Goal: Information Seeking & Learning: Learn about a topic

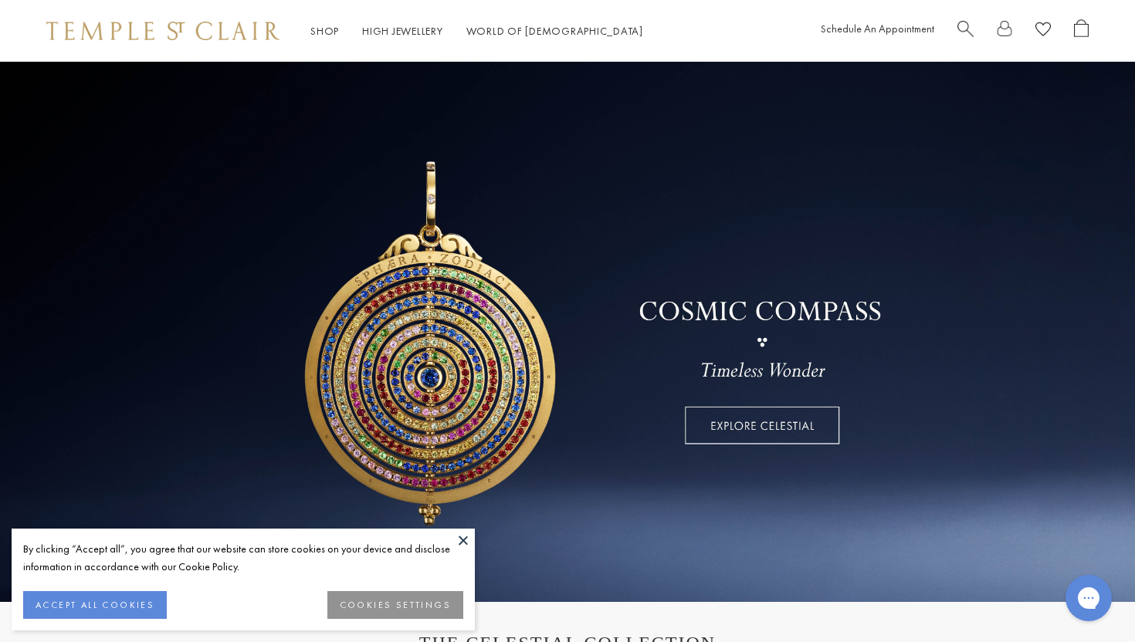
click at [462, 541] on button at bounding box center [462, 540] width 23 height 23
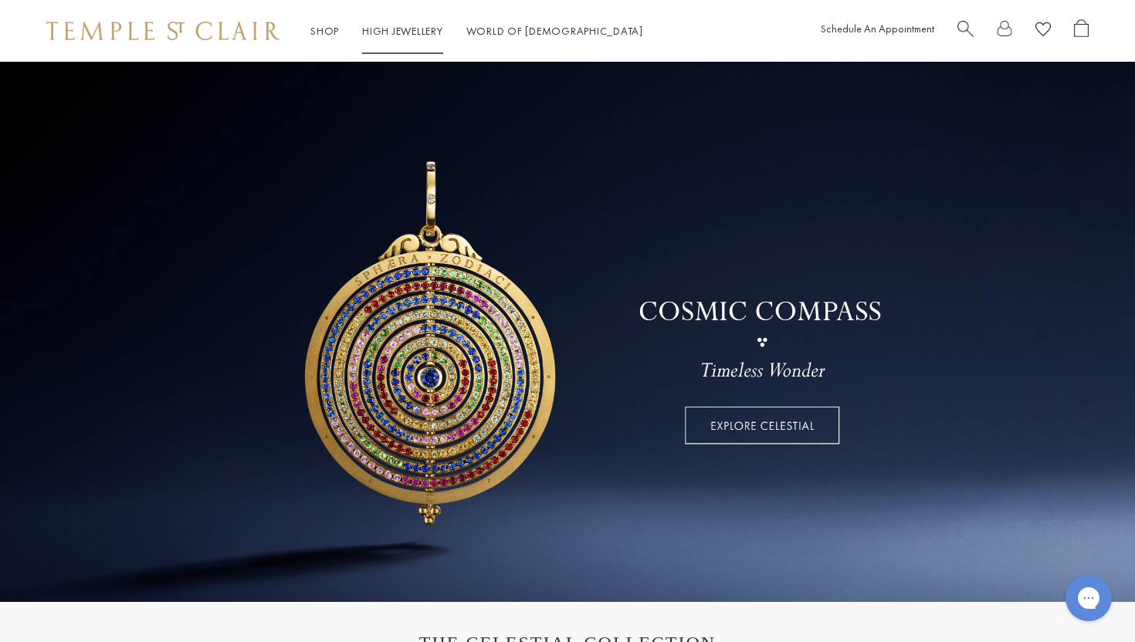
click at [380, 30] on link "High Jewellery High Jewellery" at bounding box center [402, 31] width 81 height 14
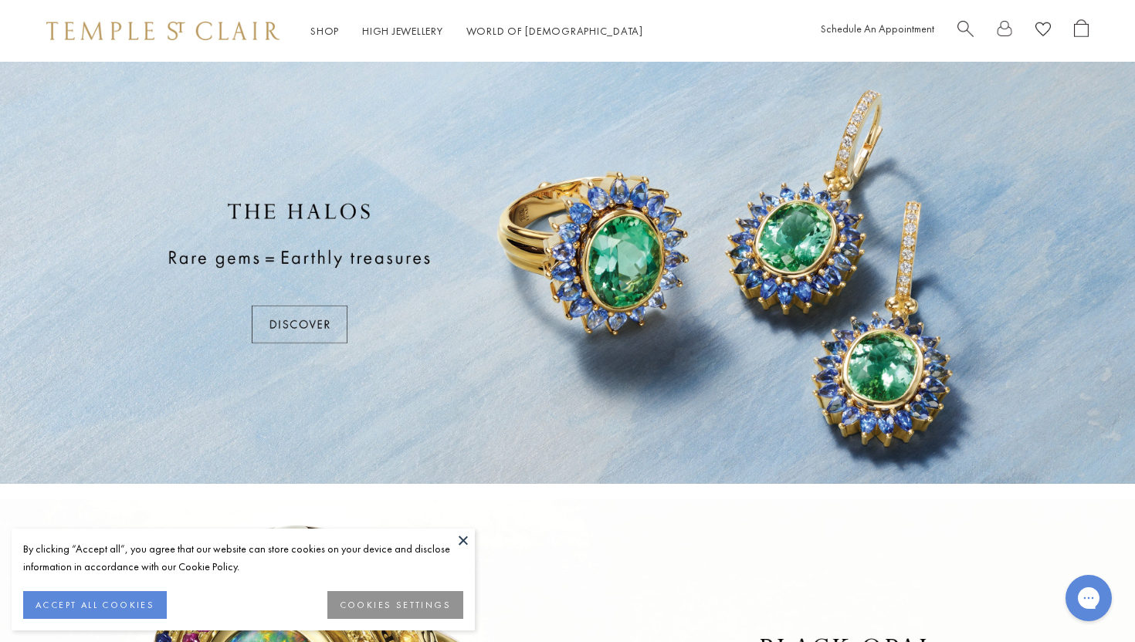
click at [459, 543] on button at bounding box center [462, 540] width 23 height 23
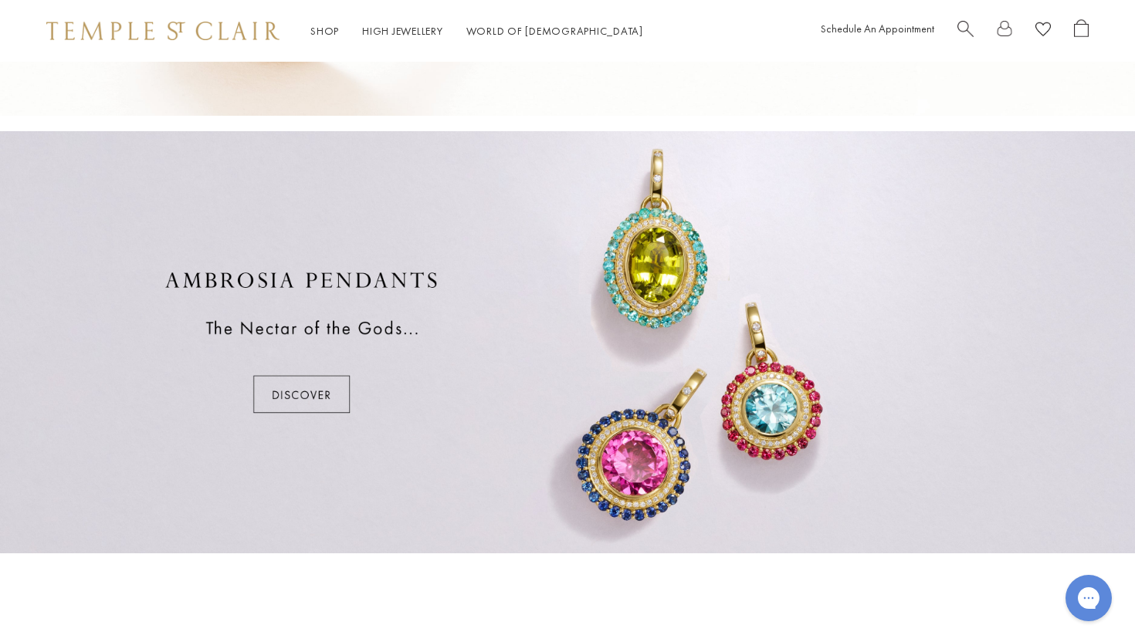
scroll to position [989, 0]
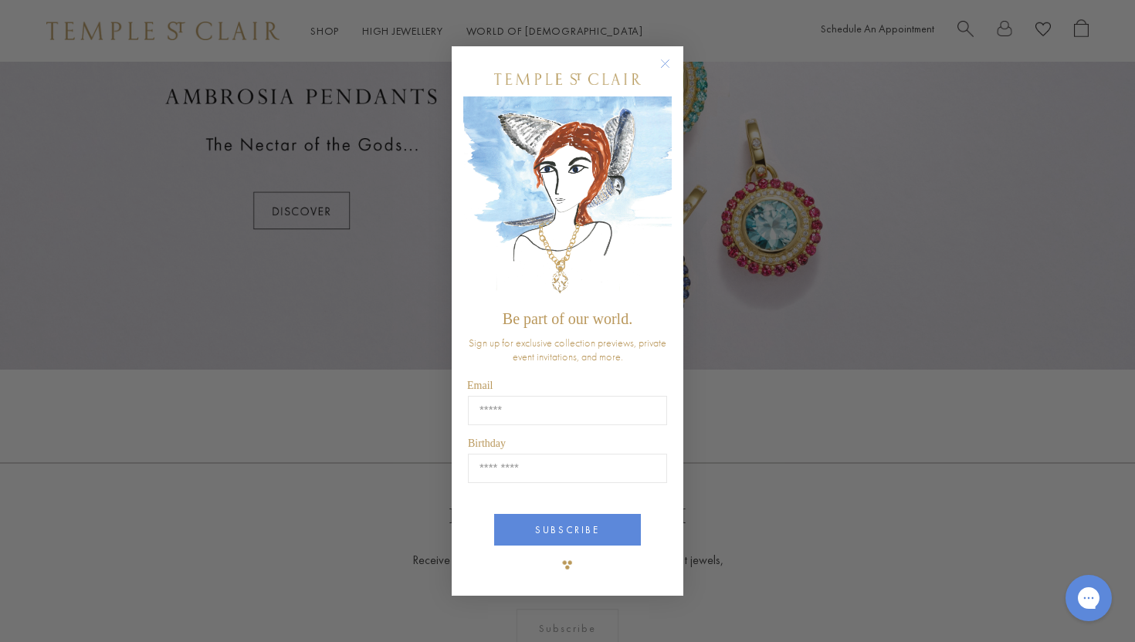
click at [662, 59] on circle "Close dialog" at bounding box center [665, 64] width 19 height 19
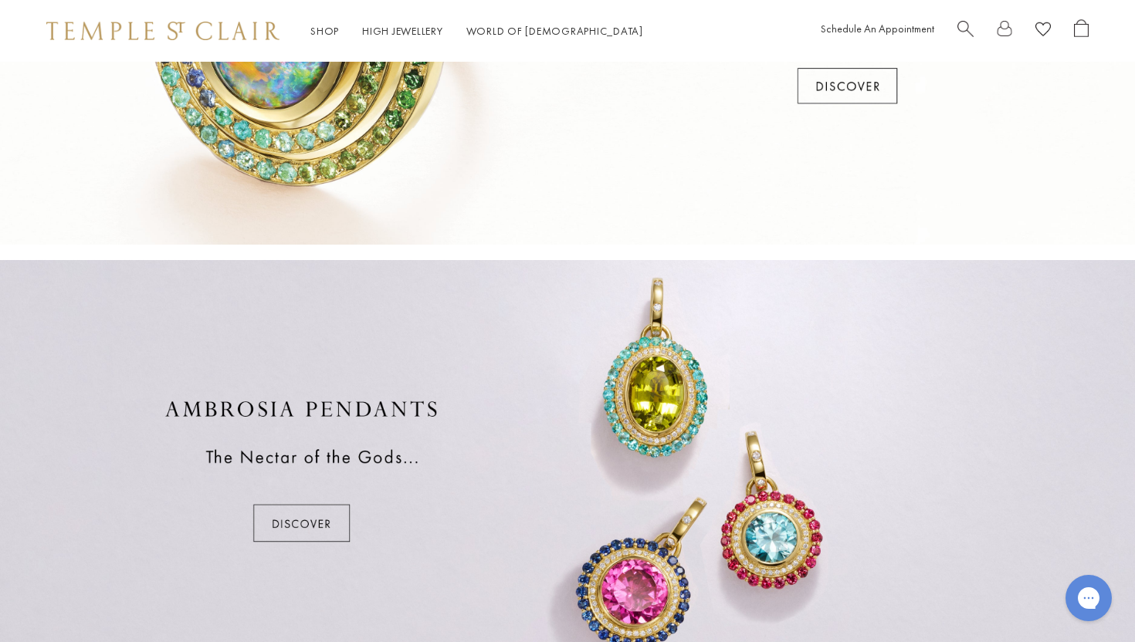
scroll to position [0, 0]
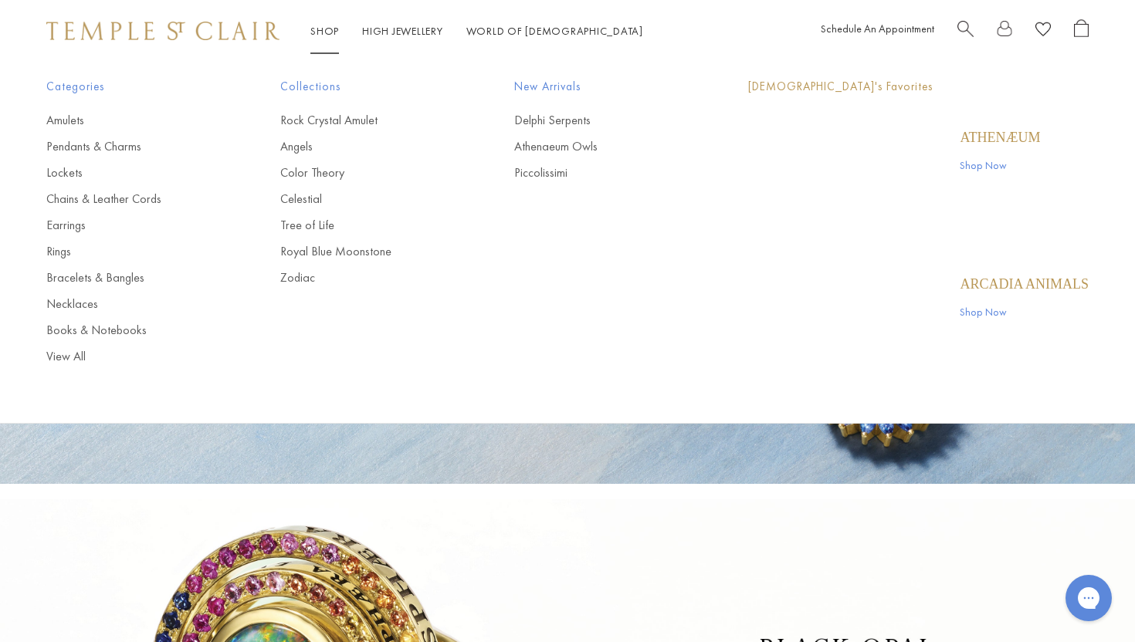
click at [326, 32] on link "Shop Shop" at bounding box center [324, 31] width 29 height 14
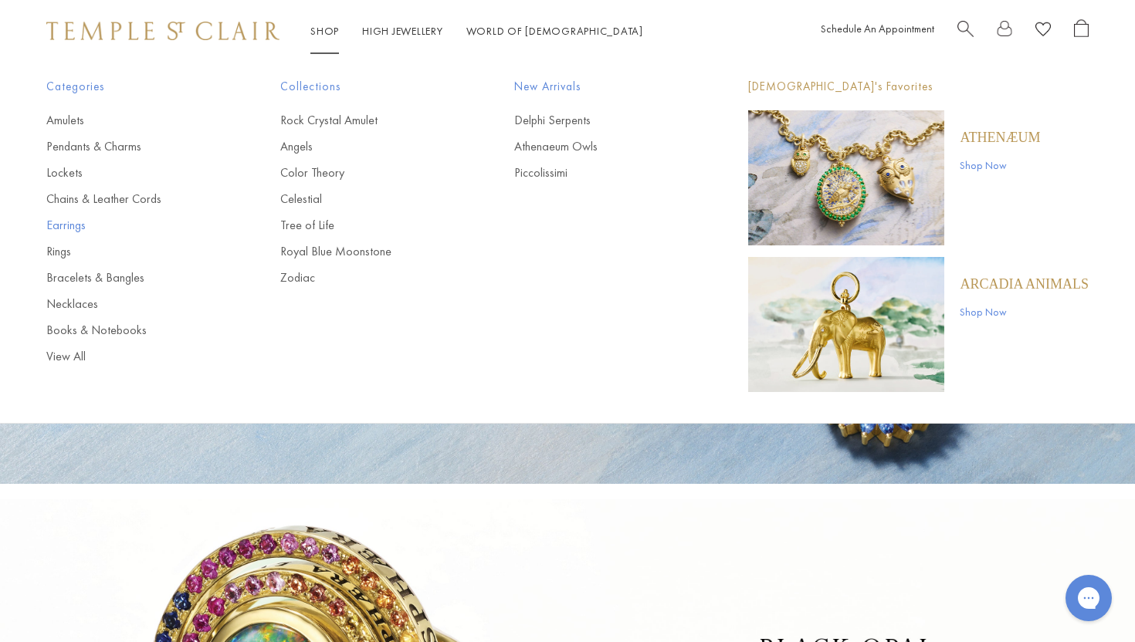
click at [68, 227] on link "Earrings" at bounding box center [132, 225] width 172 height 17
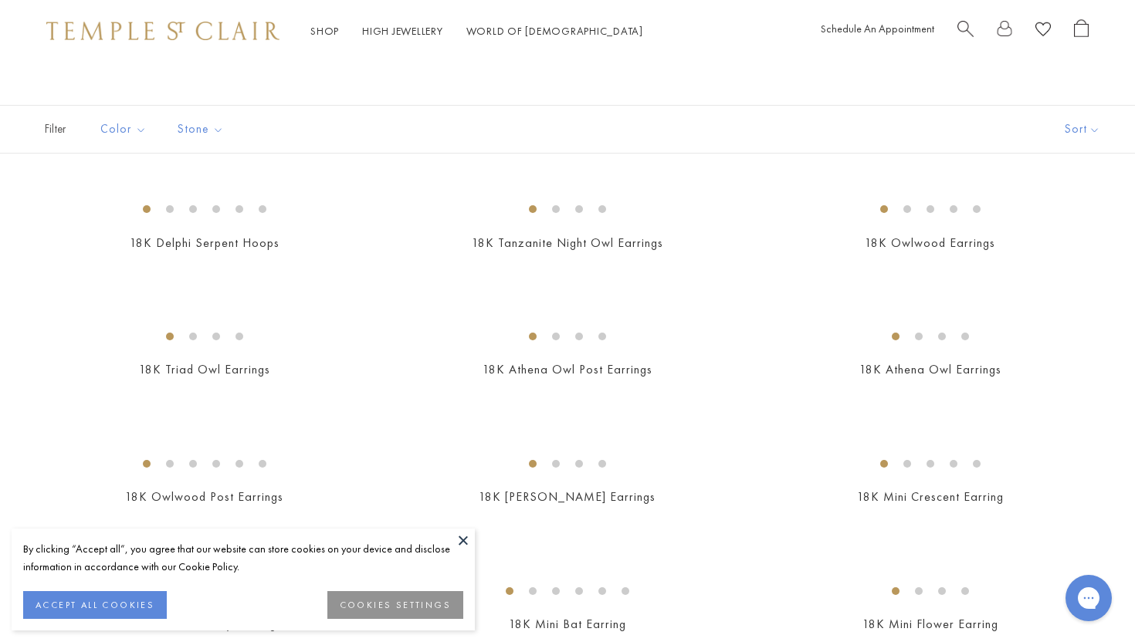
scroll to position [85, 0]
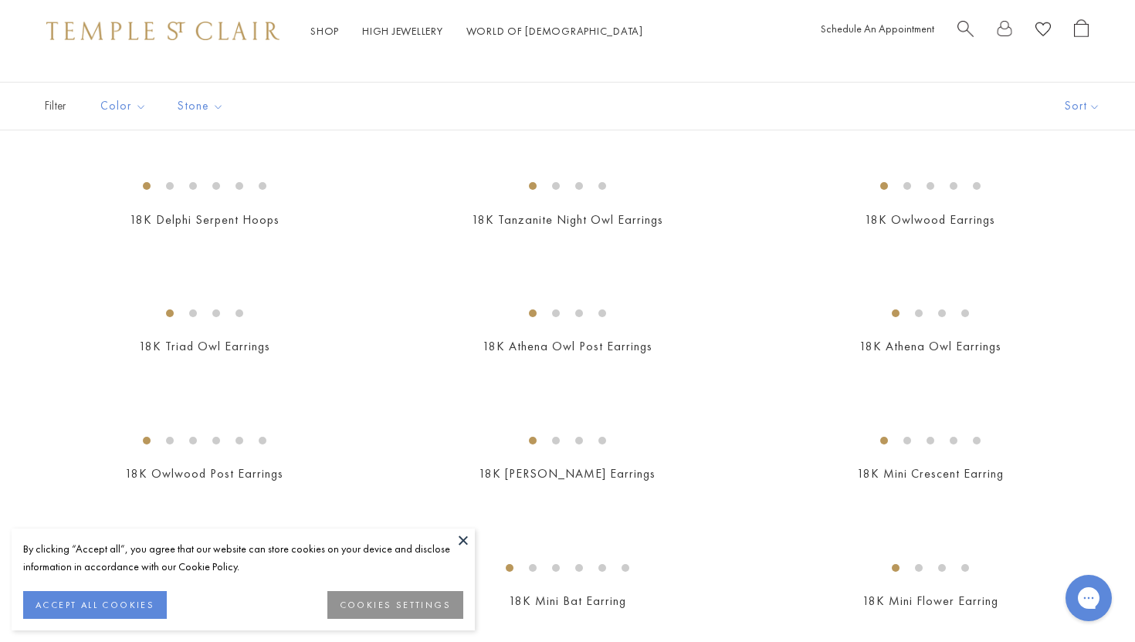
click at [130, 593] on button "ACCEPT ALL COOKIES" at bounding box center [95, 605] width 144 height 28
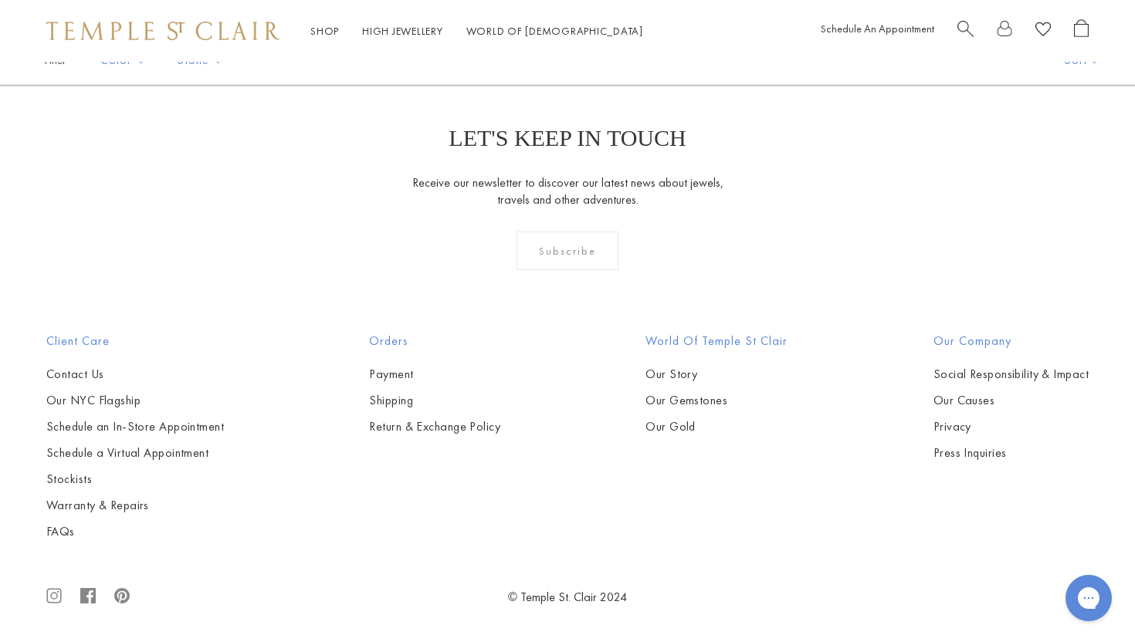
scroll to position [6660, 0]
click at [640, 23] on link at bounding box center [642, 2] width 48 height 42
click at [614, 23] on link "3" at bounding box center [617, 2] width 50 height 42
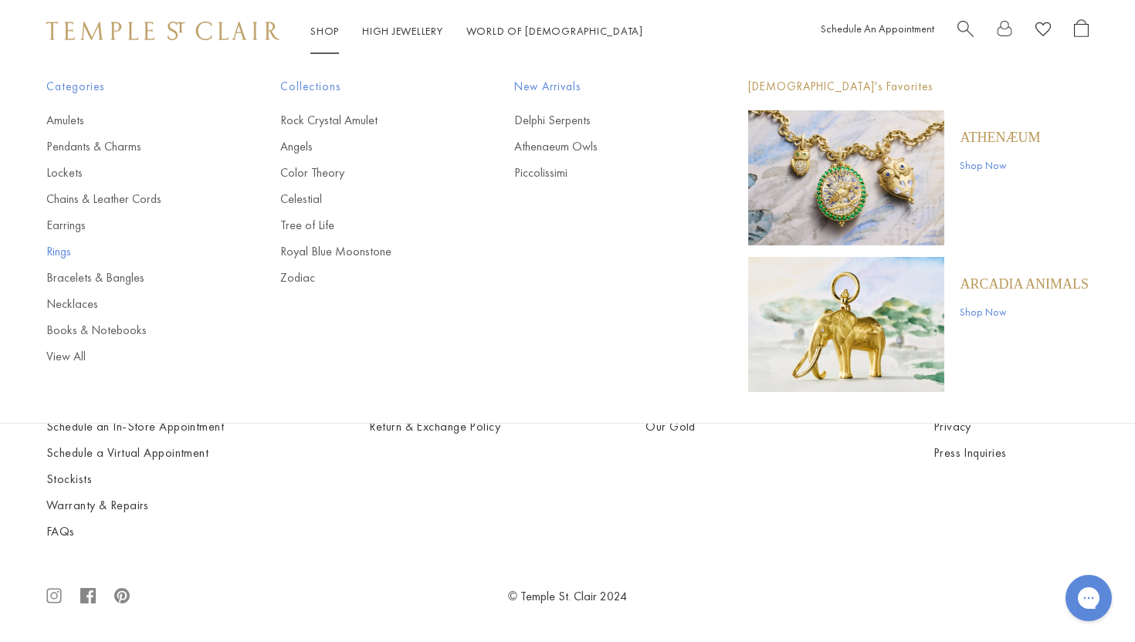
click at [63, 249] on link "Rings" at bounding box center [132, 251] width 172 height 17
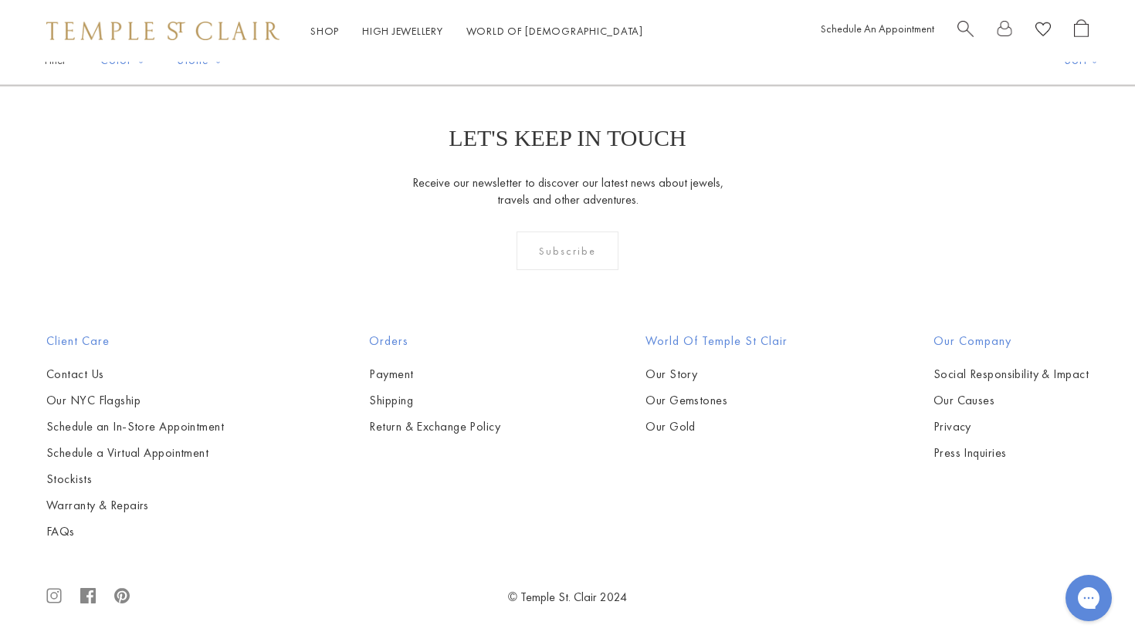
scroll to position [5961, 0]
click at [571, 23] on link "2" at bounding box center [568, 2] width 50 height 42
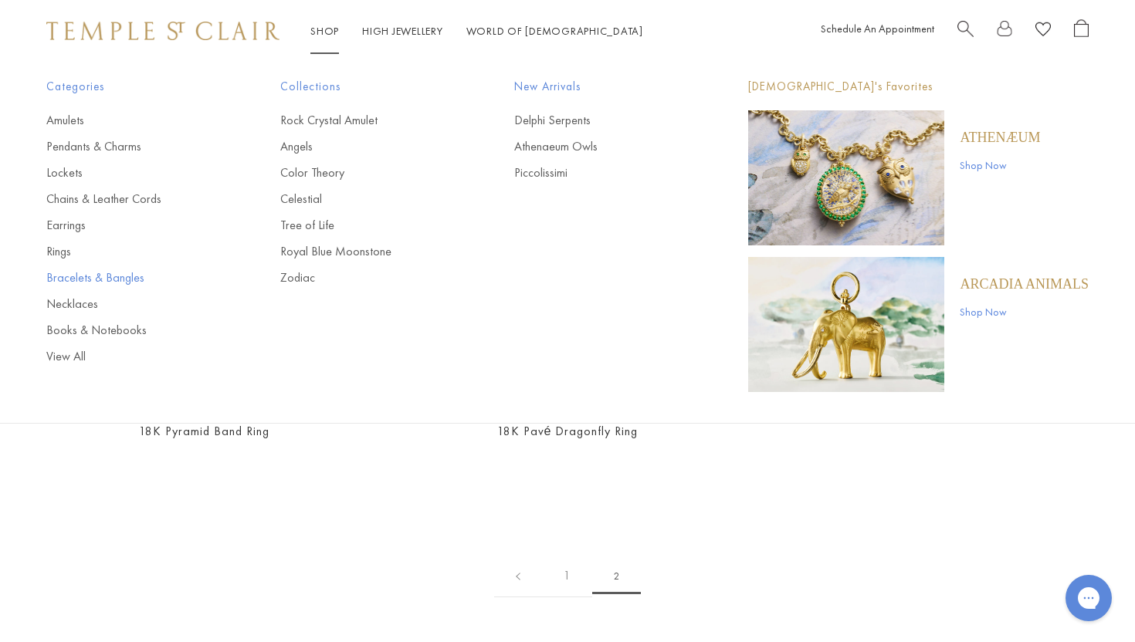
click at [72, 279] on link "Bracelets & Bangles" at bounding box center [132, 277] width 172 height 17
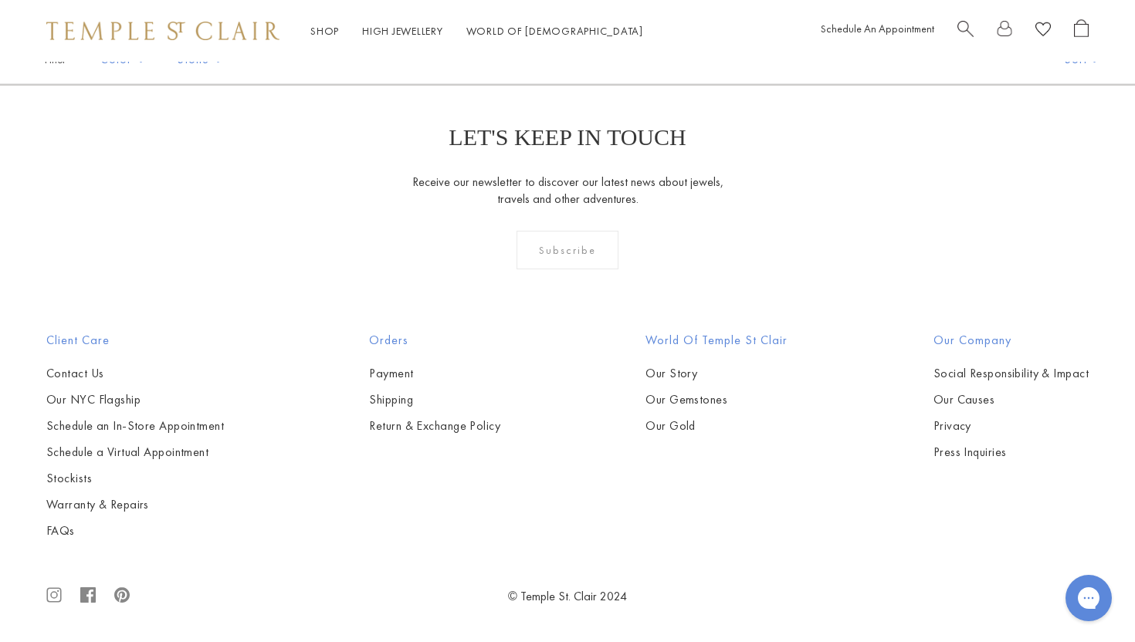
scroll to position [4536, 0]
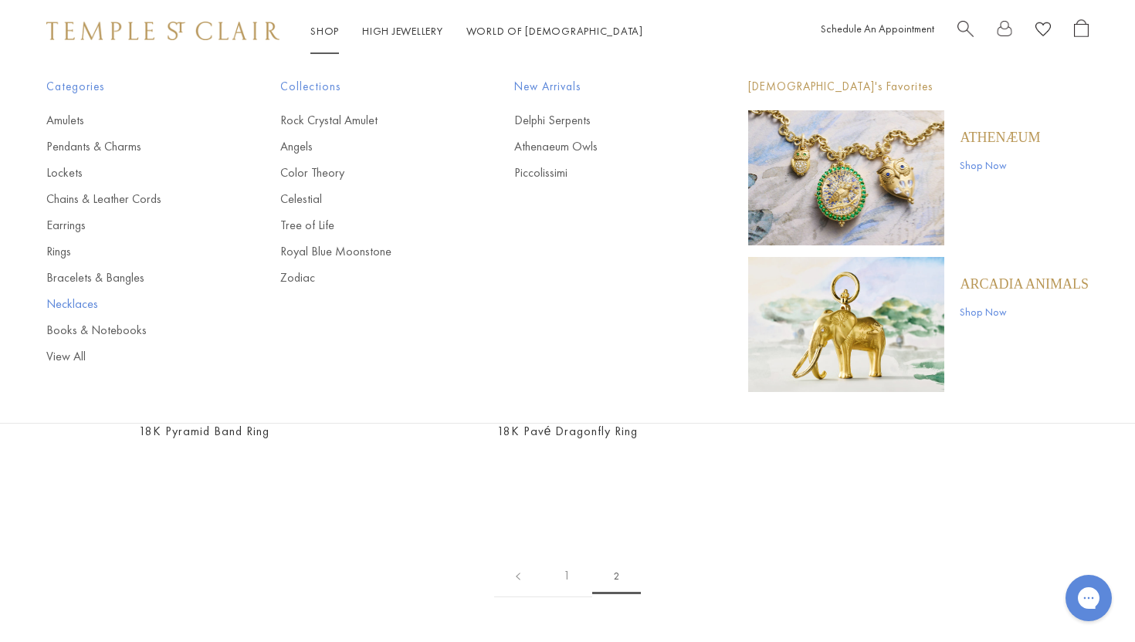
click at [86, 302] on link "Necklaces" at bounding box center [132, 304] width 172 height 17
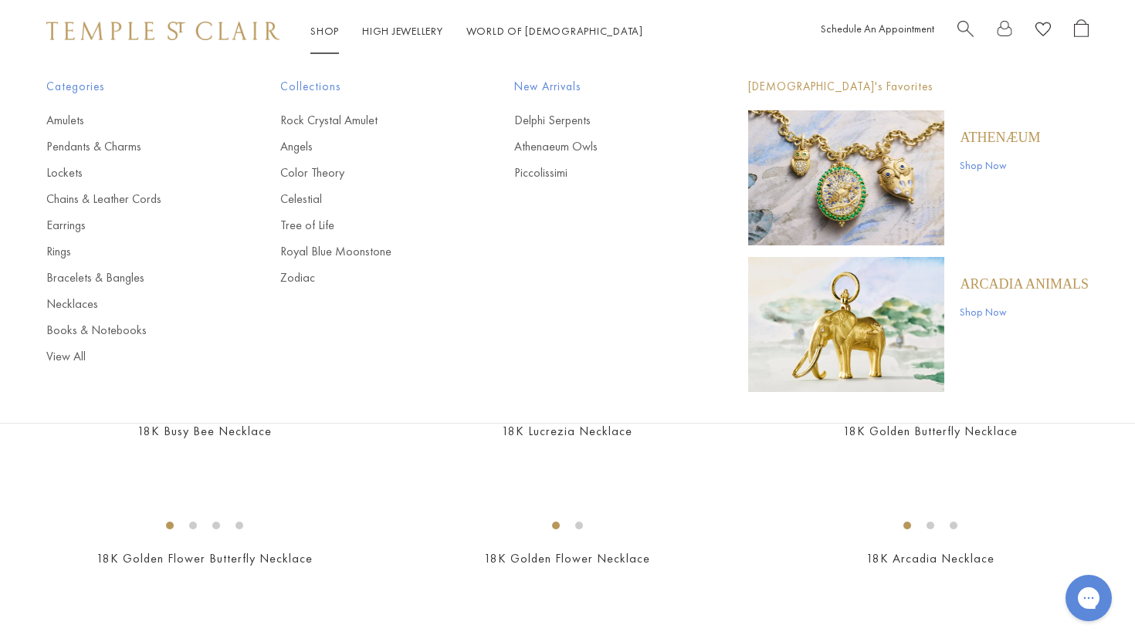
click at [326, 29] on link "Shop Shop" at bounding box center [324, 31] width 29 height 14
click at [61, 334] on link "Books & Notebooks" at bounding box center [132, 330] width 172 height 17
